Goal: Task Accomplishment & Management: Manage account settings

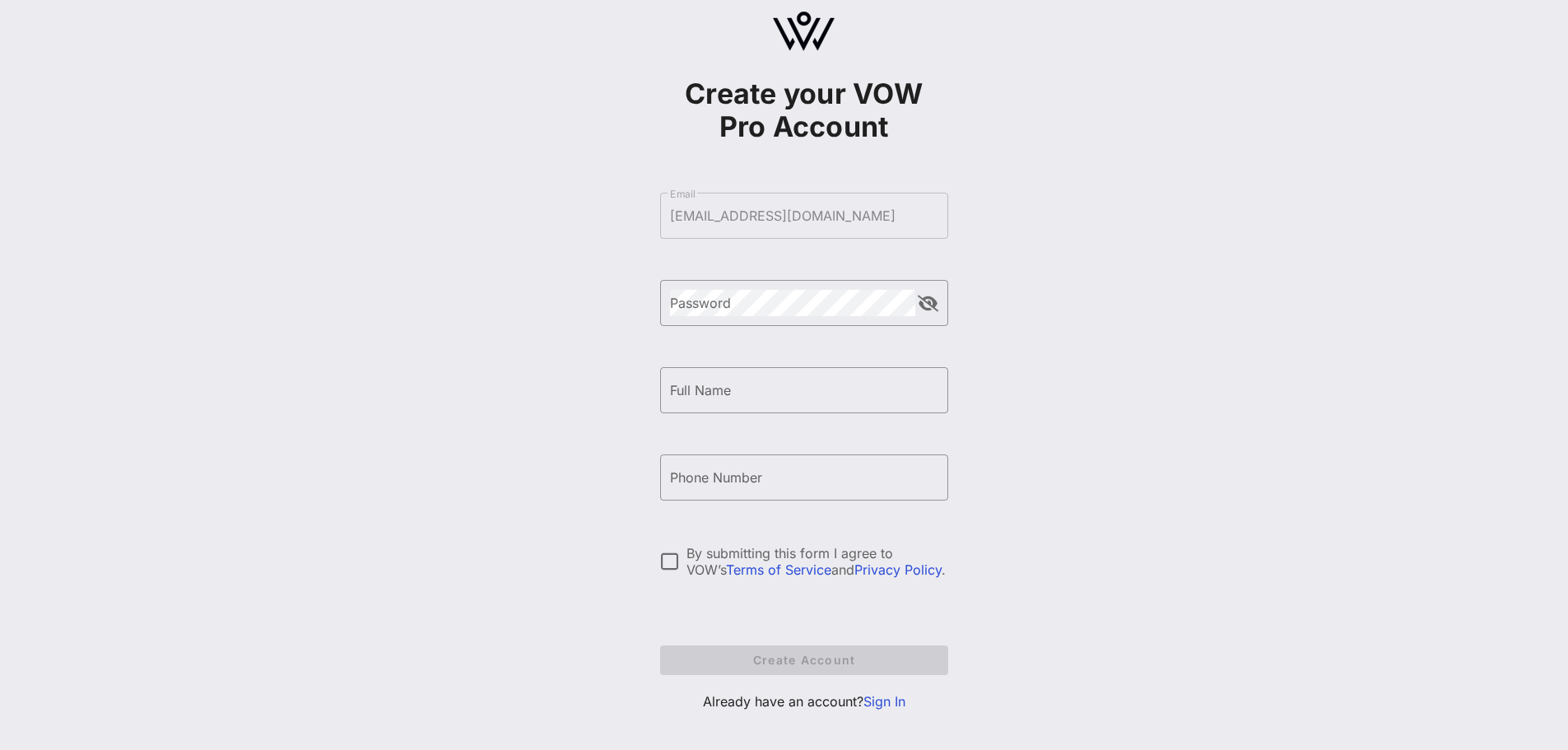
scroll to position [49, 0]
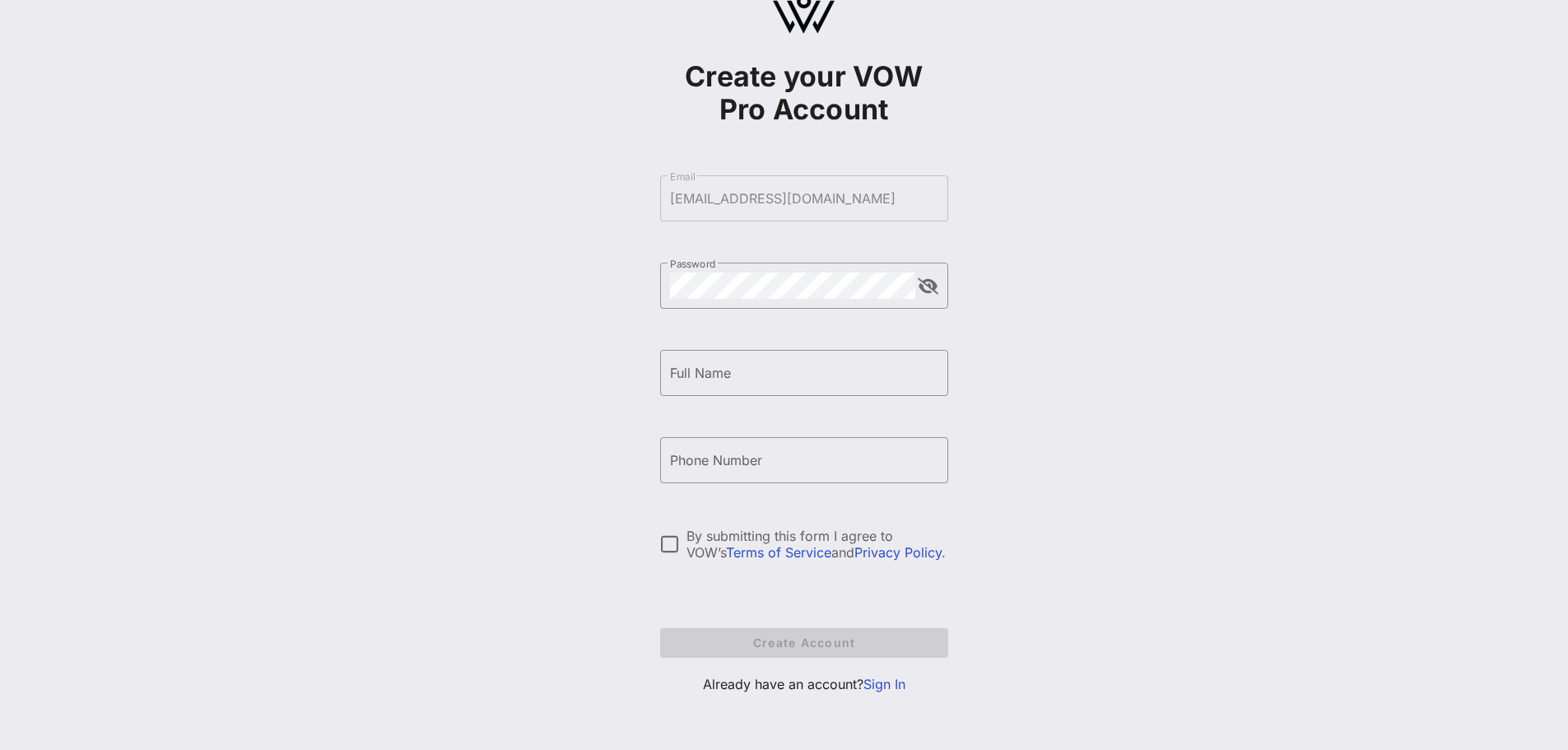
click at [876, 687] on link "Sign In" at bounding box center [885, 685] width 42 height 16
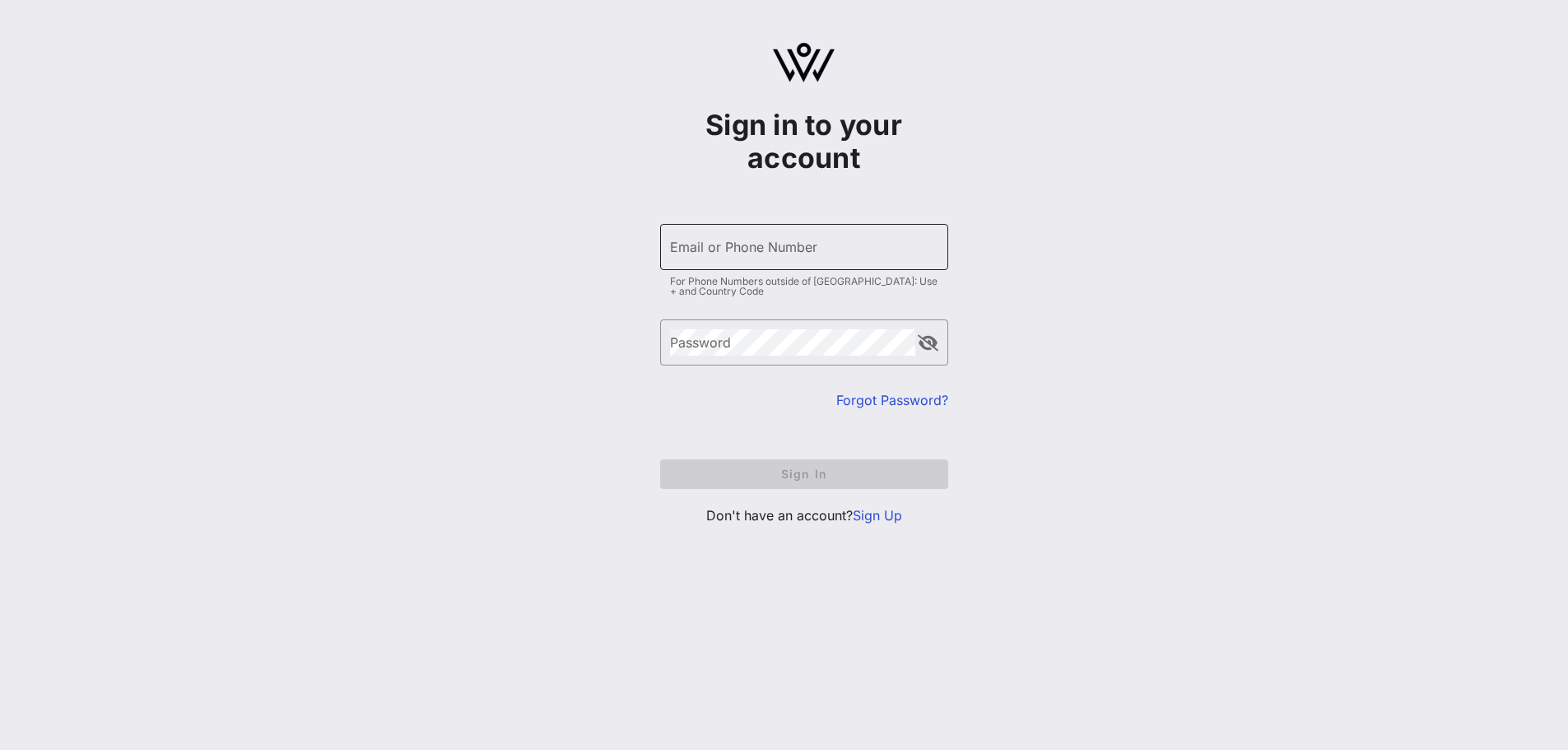
type input "[EMAIL_ADDRESS][DOMAIN_NAME]"
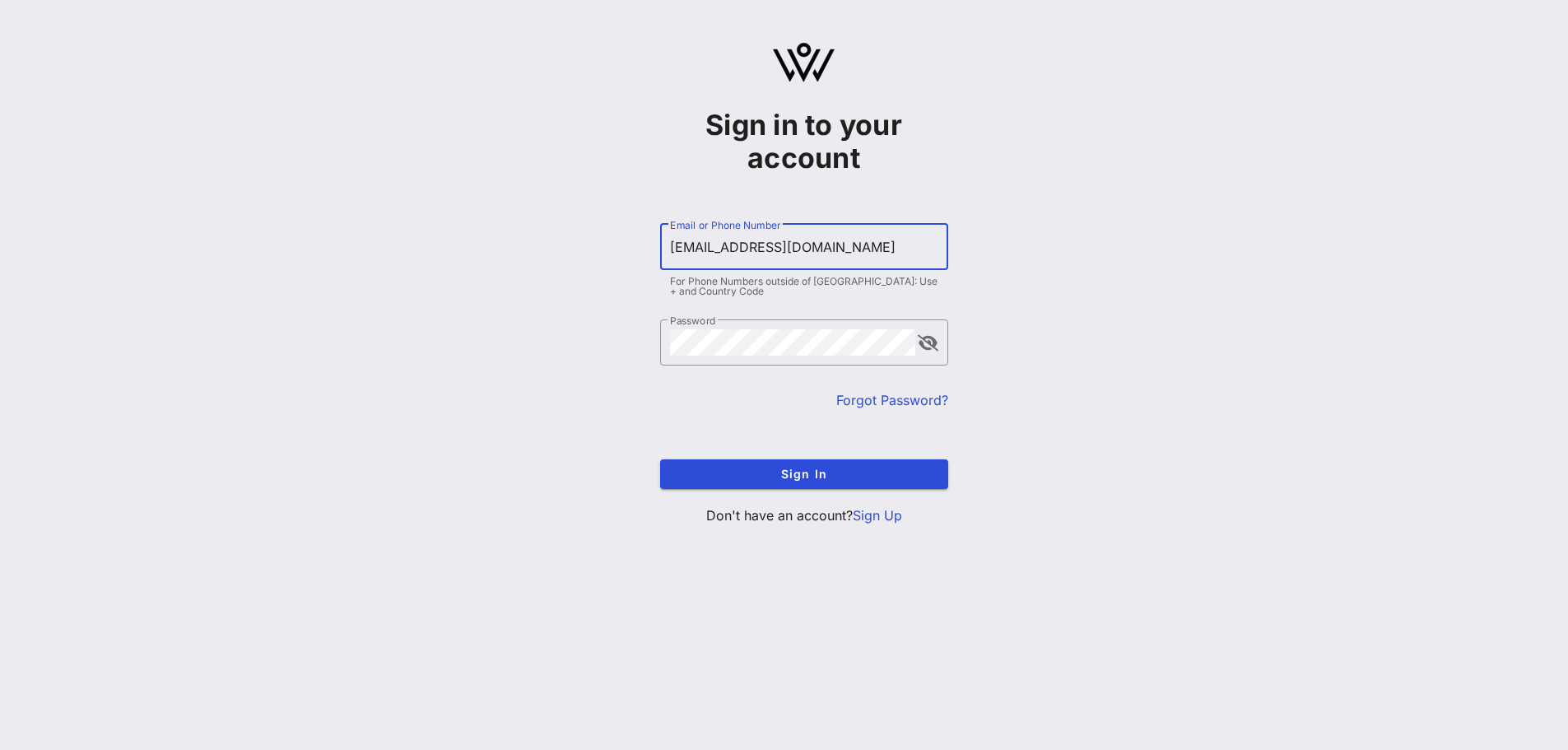
click at [794, 243] on input "[EMAIL_ADDRESS][DOMAIN_NAME]" at bounding box center [804, 247] width 268 height 26
drag, startPoint x: 760, startPoint y: 463, endPoint x: 775, endPoint y: 472, distance: 17.5
click at [767, 468] on button "Sign In" at bounding box center [804, 474] width 288 height 30
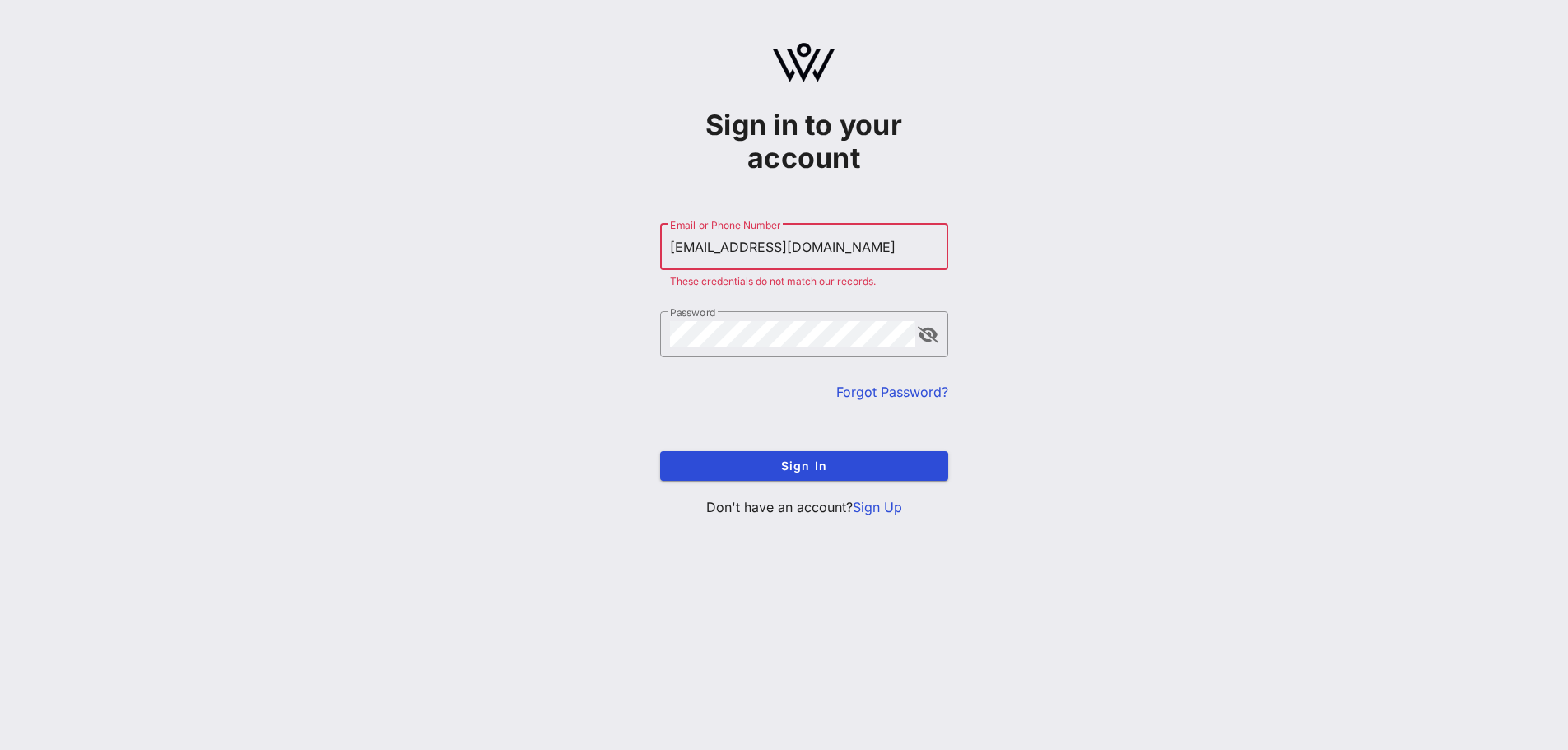
click at [903, 248] on input "[EMAIL_ADDRESS][DOMAIN_NAME]" at bounding box center [804, 247] width 268 height 26
click at [797, 480] on button "Sign In" at bounding box center [804, 466] width 288 height 30
click at [929, 332] on button "append icon" at bounding box center [928, 336] width 21 height 16
click at [936, 341] on button "append icon" at bounding box center [928, 336] width 19 height 16
click at [934, 342] on button "append icon" at bounding box center [928, 336] width 21 height 16
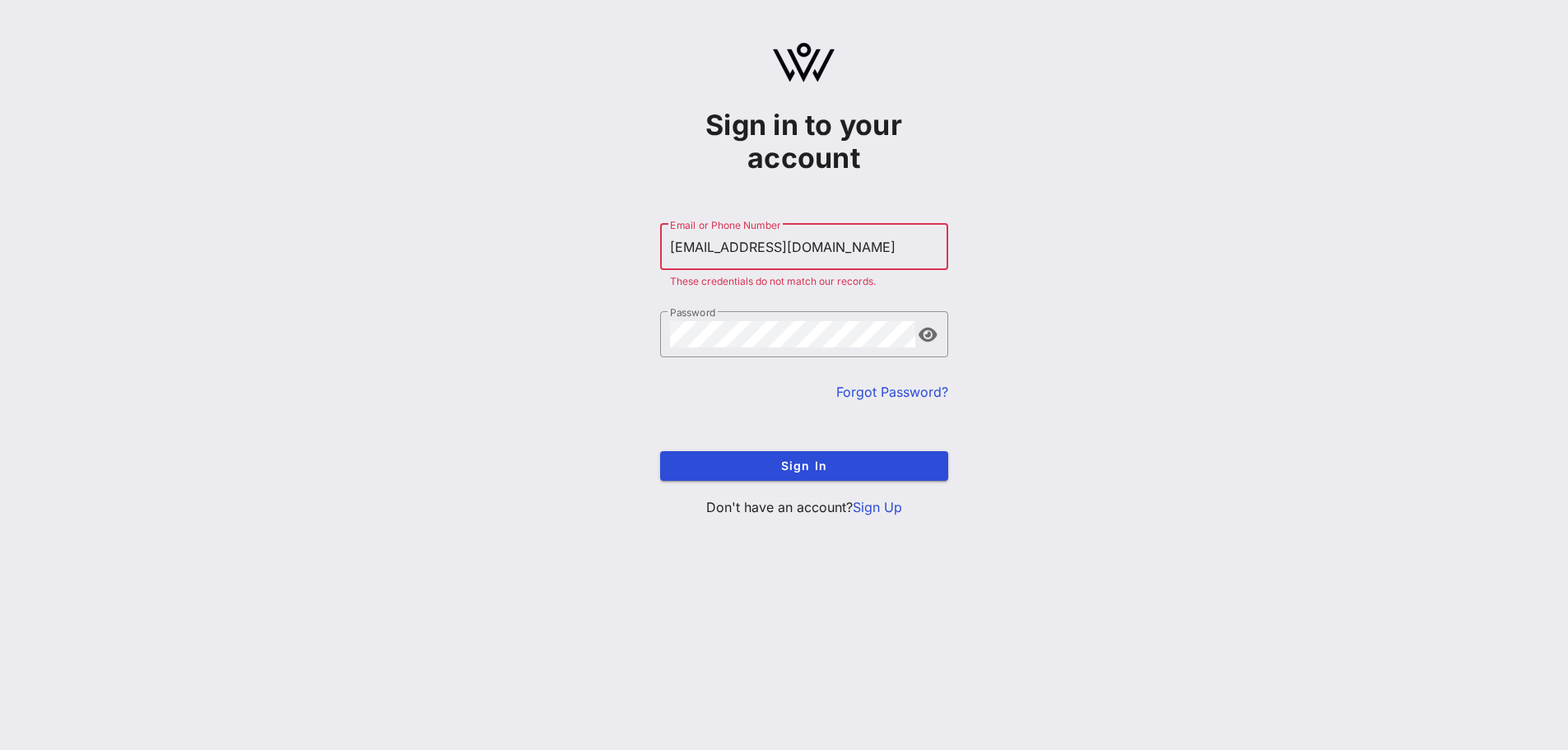
click at [904, 400] on div "Forgot Password?" at bounding box center [804, 392] width 288 height 20
click at [909, 390] on link "Forgot Password?" at bounding box center [893, 392] width 112 height 16
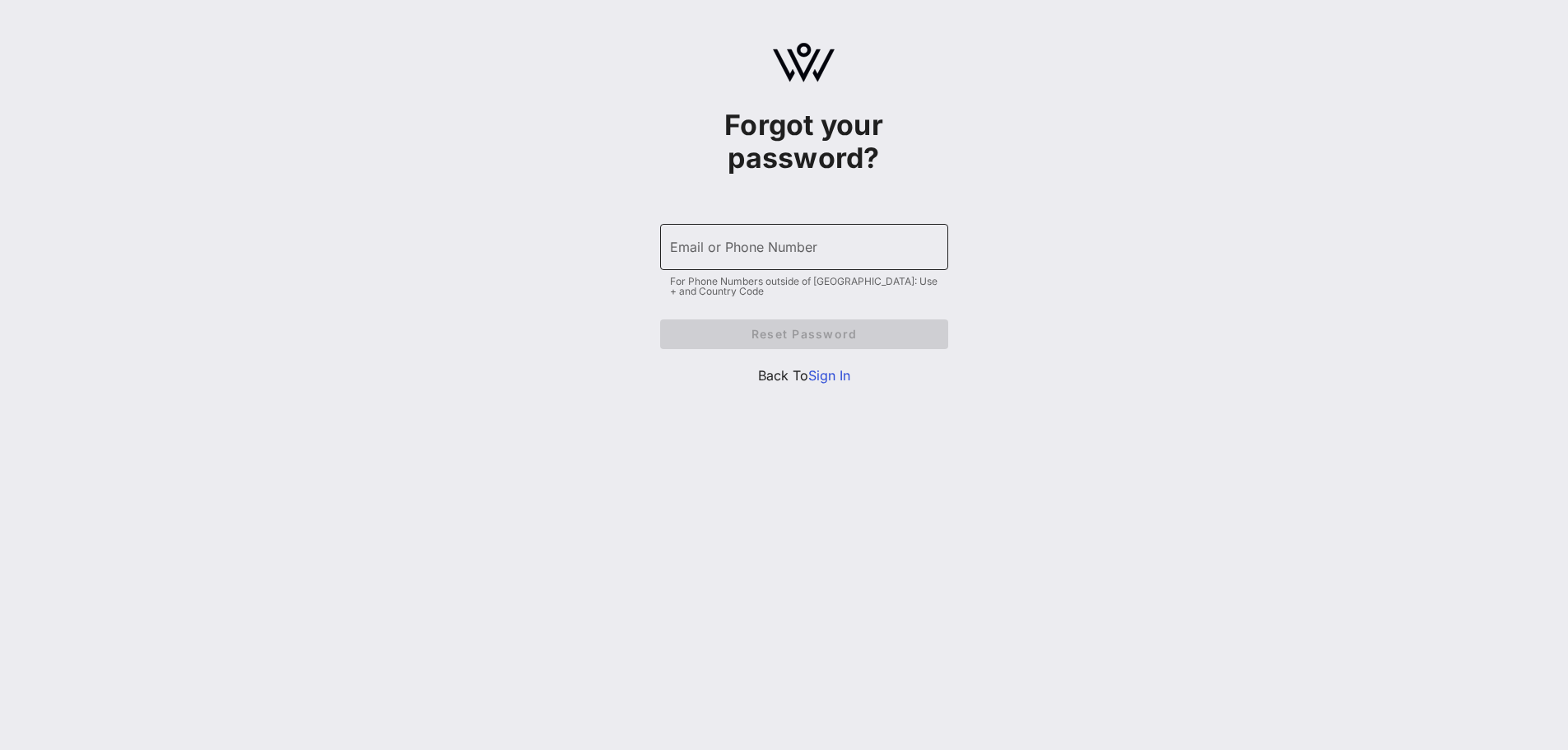
click at [769, 256] on input "Email or Phone Number" at bounding box center [804, 247] width 268 height 26
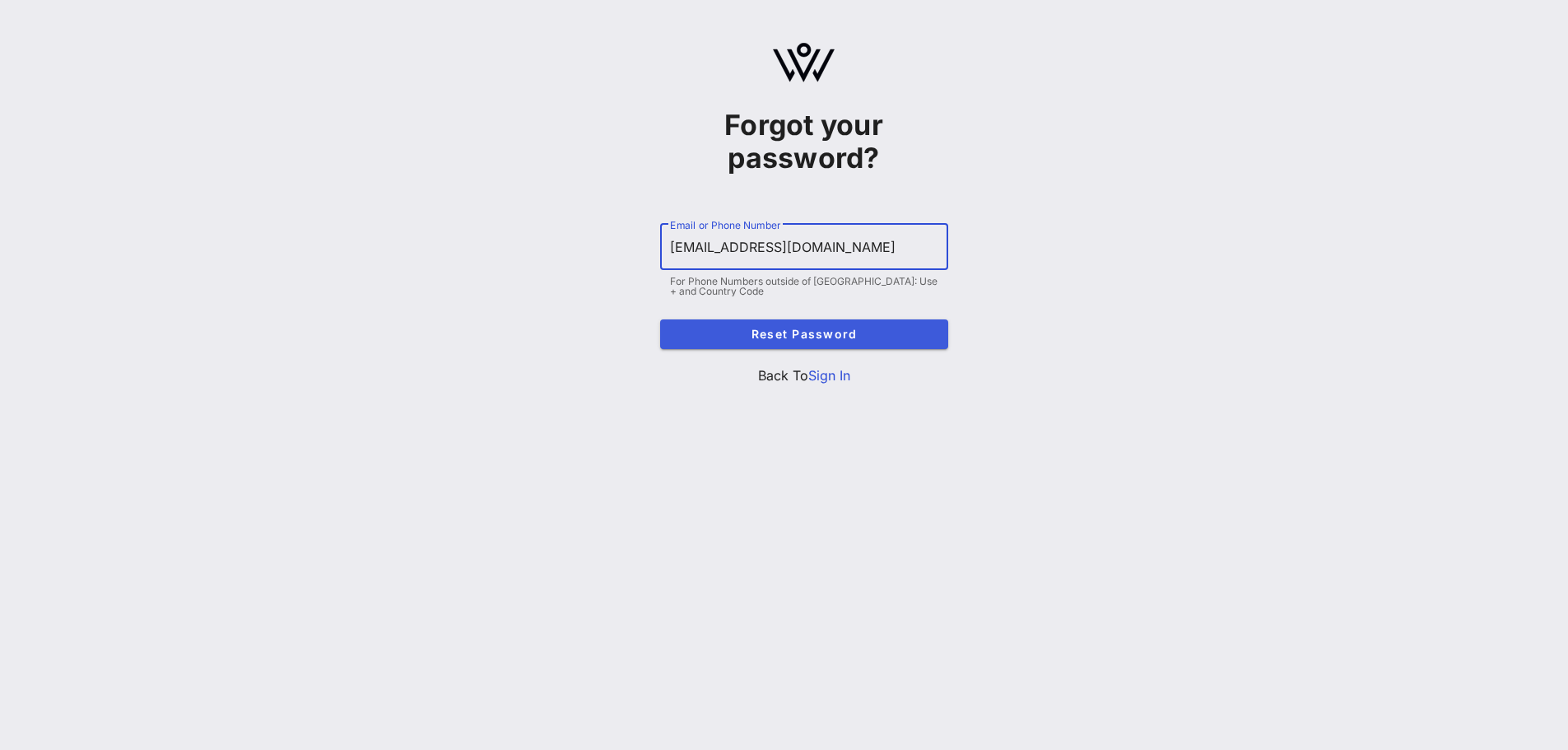
type input "[EMAIL_ADDRESS][DOMAIN_NAME]"
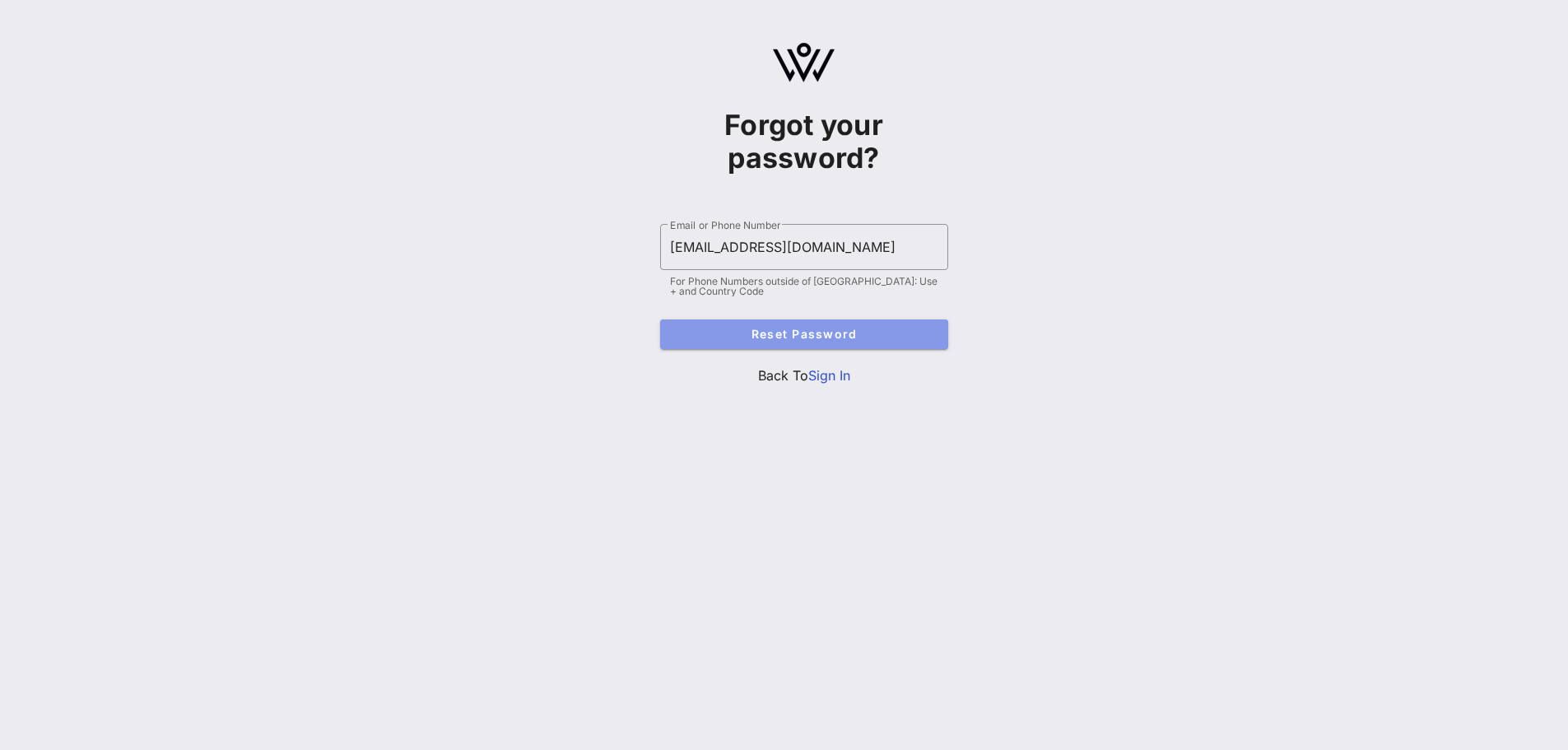
click at [901, 332] on span "Reset Password" at bounding box center [804, 334] width 262 height 14
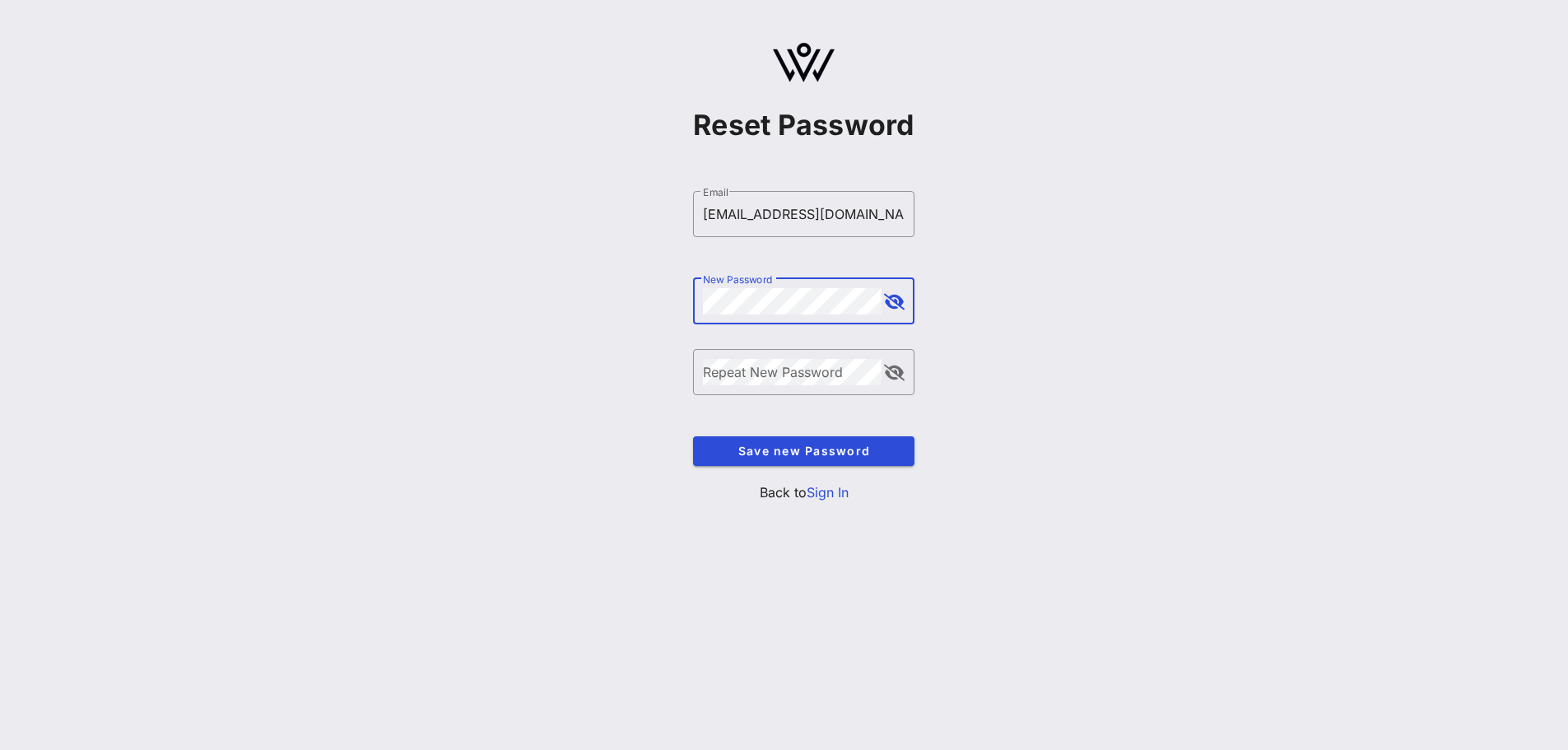
click at [892, 295] on button "append icon" at bounding box center [894, 302] width 21 height 16
click at [597, 294] on div "Reset Password ​ Email stephaniepalencia16@gmail.com ​ New Password ​ Repeat Ne…" at bounding box center [804, 279] width 1529 height 559
click at [826, 286] on div "New Password" at bounding box center [792, 301] width 179 height 46
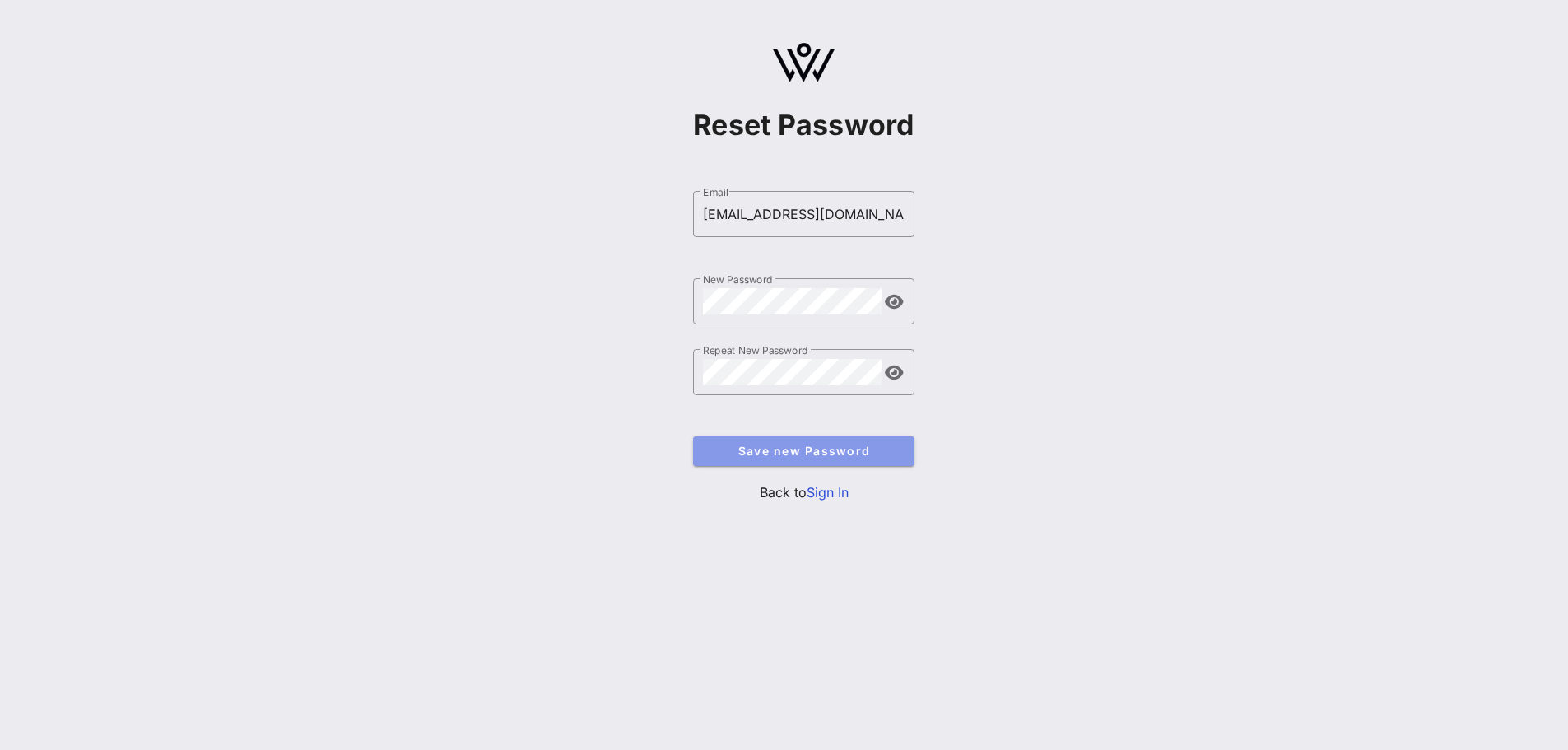
click at [760, 444] on span "Save new Password" at bounding box center [803, 451] width 195 height 14
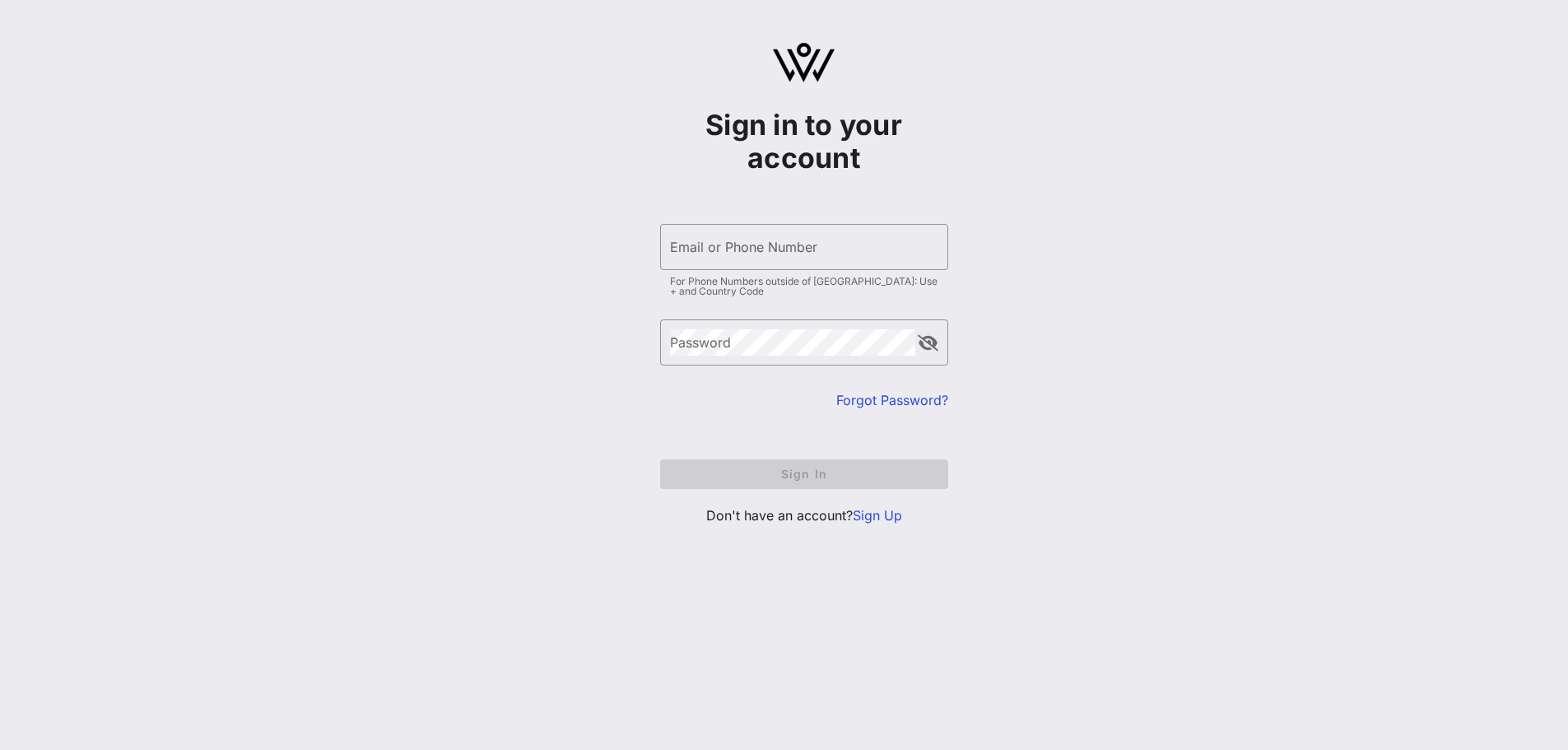
type input "[EMAIL_ADDRESS][DOMAIN_NAME]"
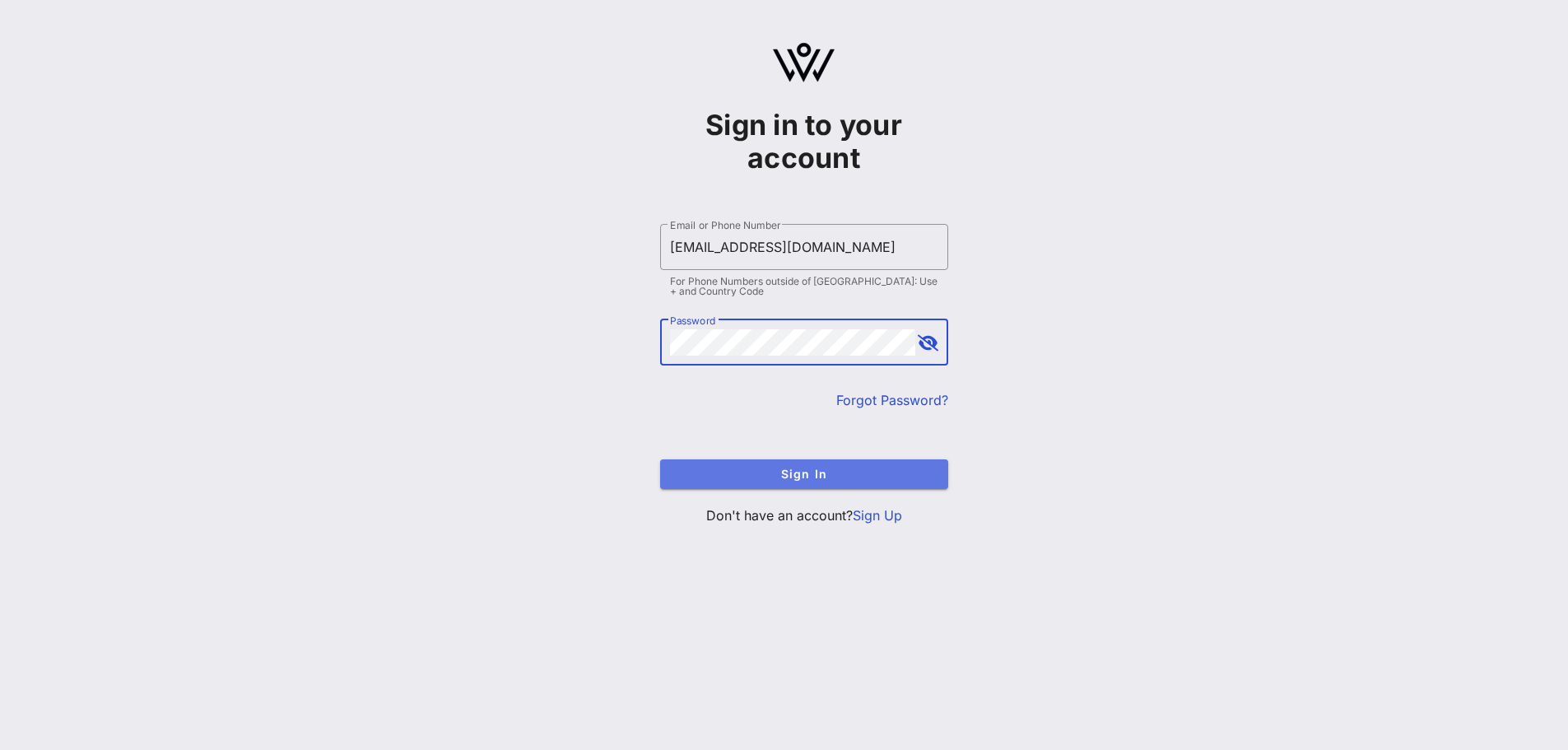
click at [918, 482] on button "Sign In" at bounding box center [804, 474] width 288 height 30
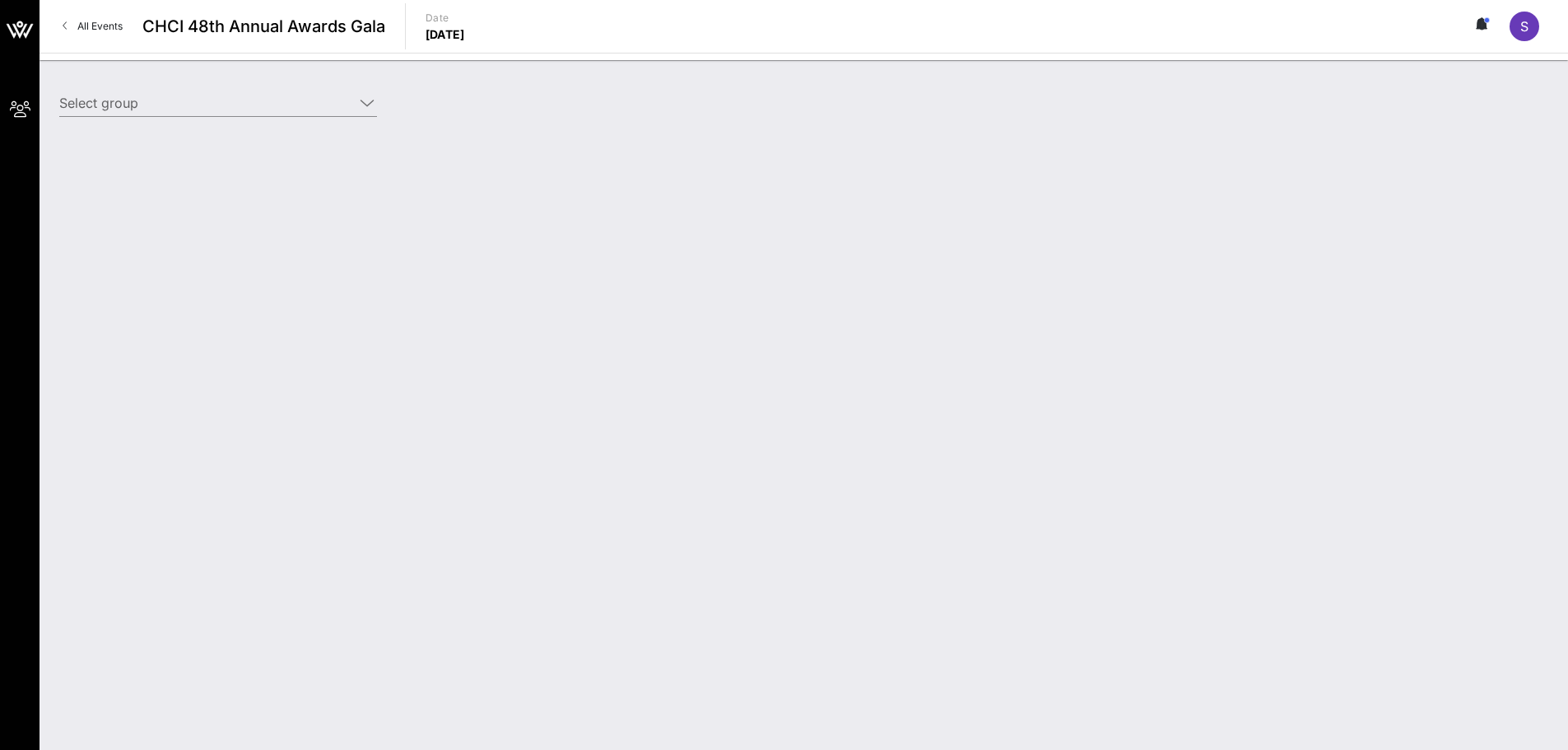
type input "Jeffries for Congress (Jeffries for Congress) [Stephanie Palencia, stephaniepal…"
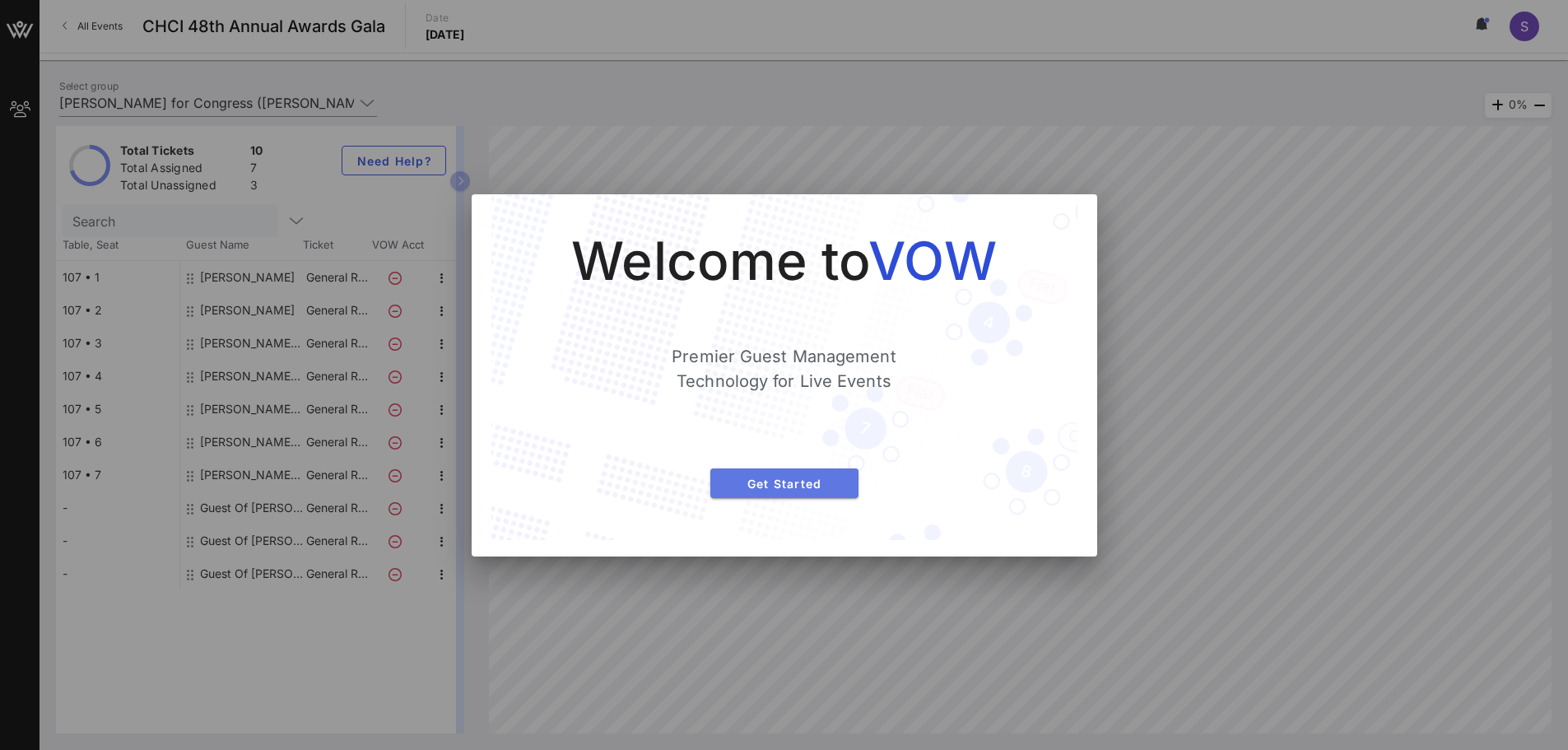
click at [794, 492] on button "Get Started" at bounding box center [784, 483] width 148 height 30
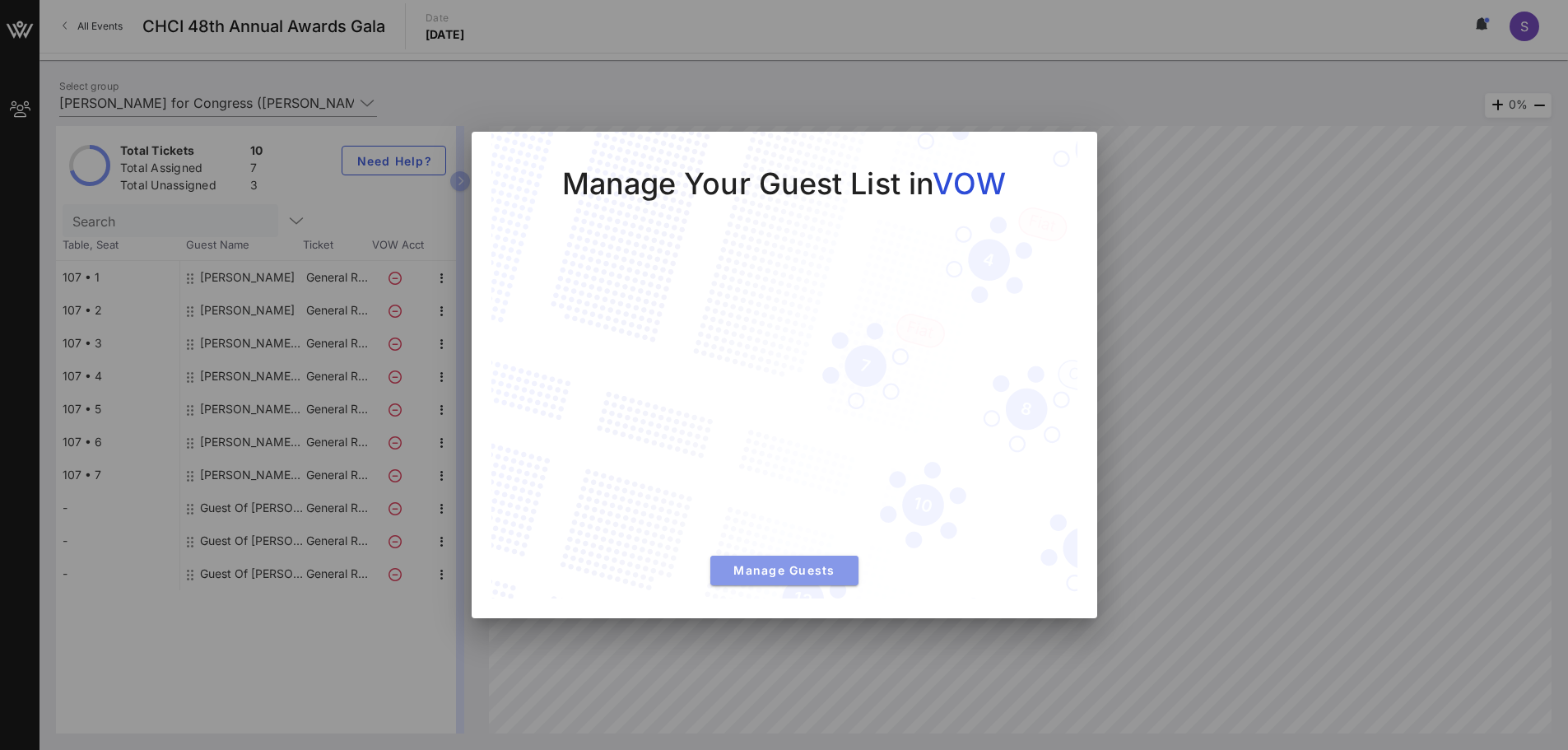
click at [839, 569] on span "Manage Guests" at bounding box center [784, 570] width 121 height 14
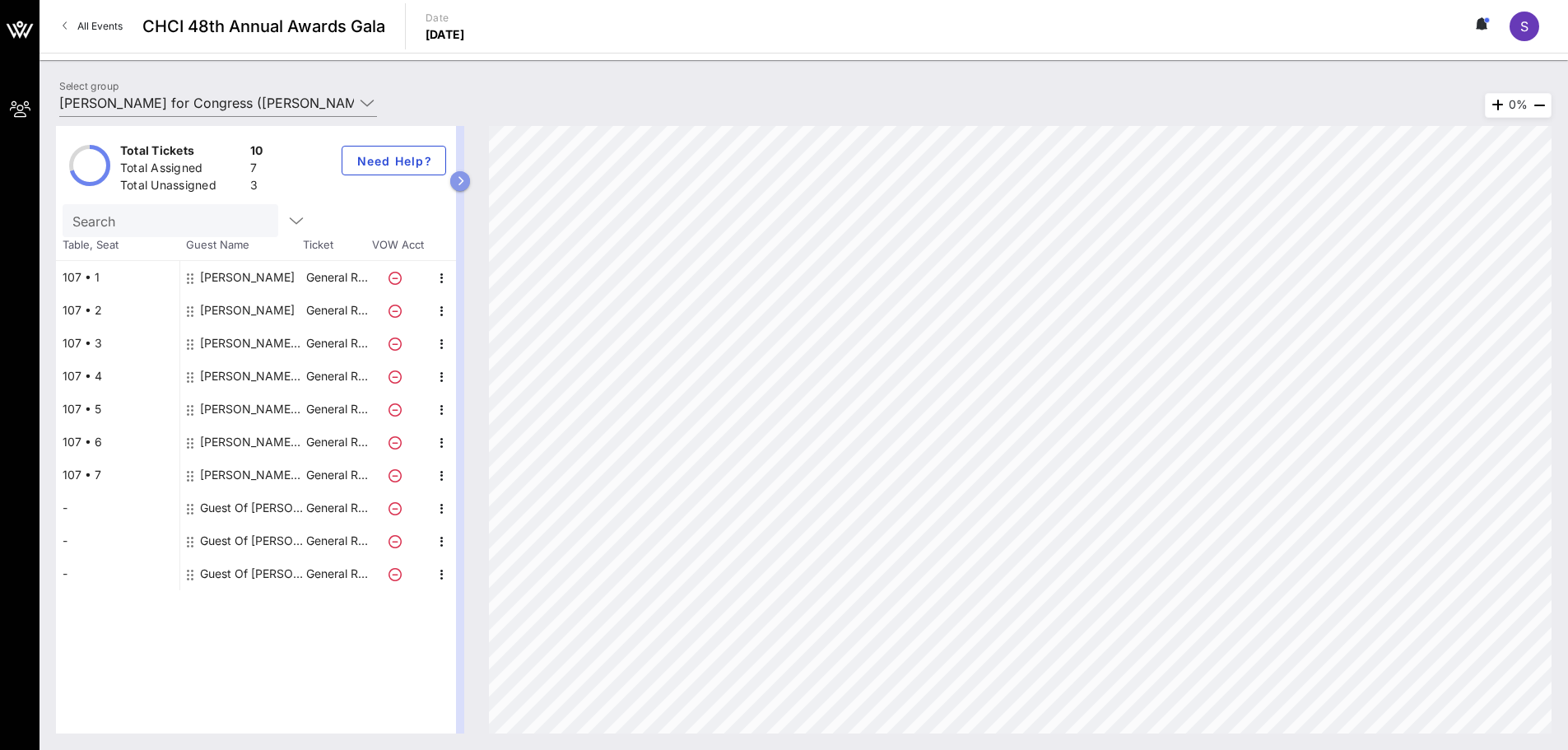
click at [466, 184] on button "button" at bounding box center [460, 181] width 20 height 20
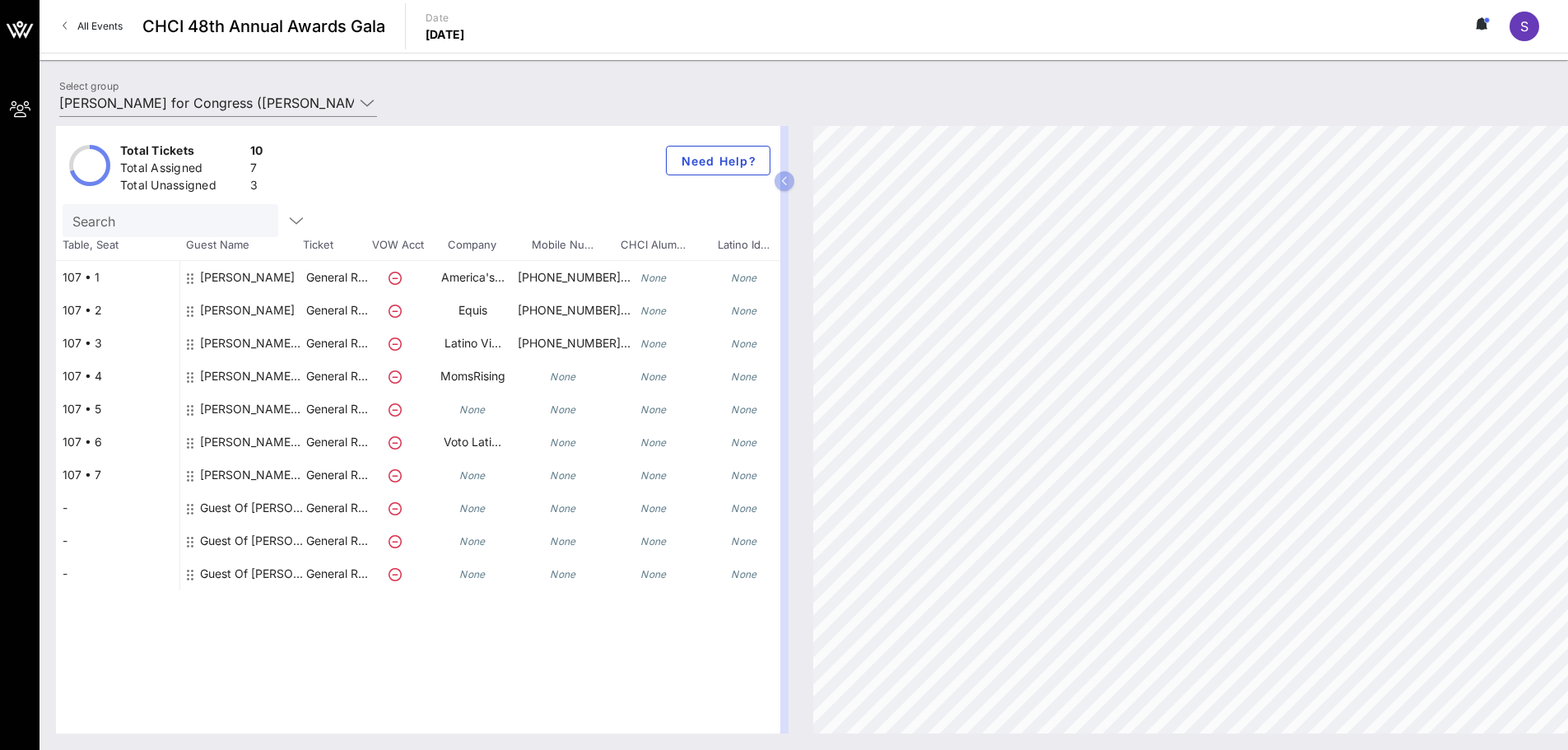
click at [250, 440] on div "Javier Gamboa Jeffries for Congress" at bounding box center [252, 449] width 103 height 46
